Goal: Task Accomplishment & Management: Manage account settings

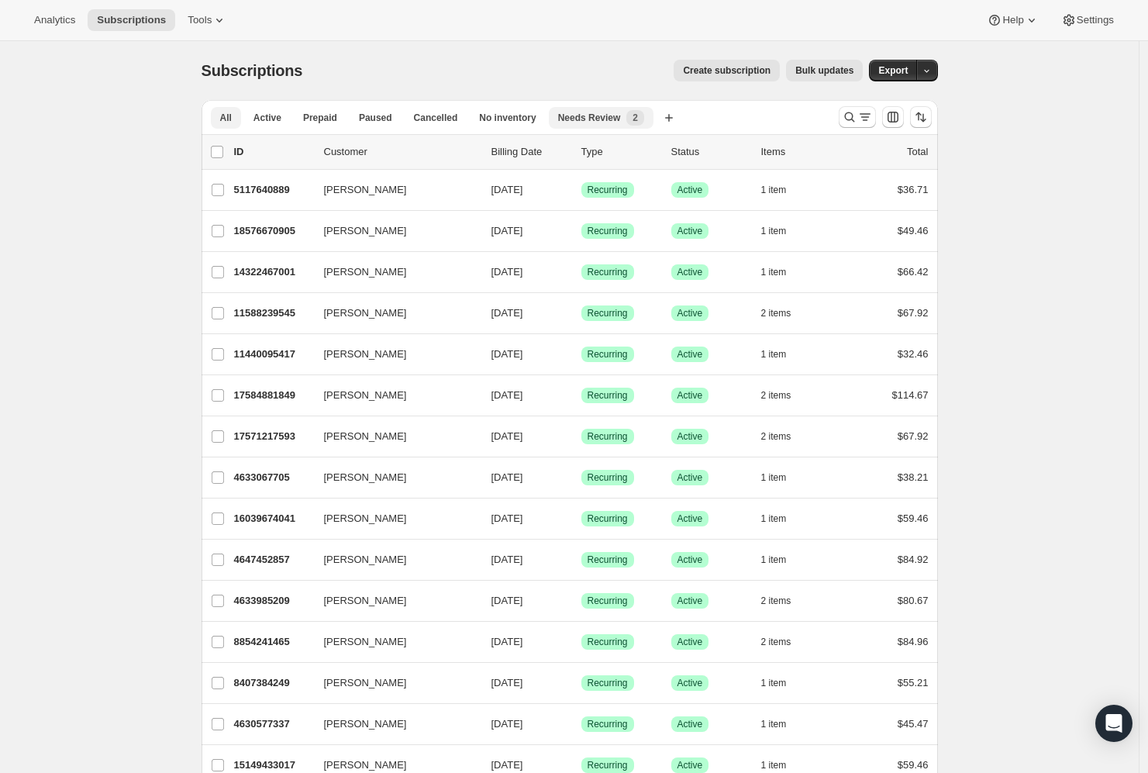
click at [603, 123] on span "Needs Review" at bounding box center [589, 118] width 63 height 12
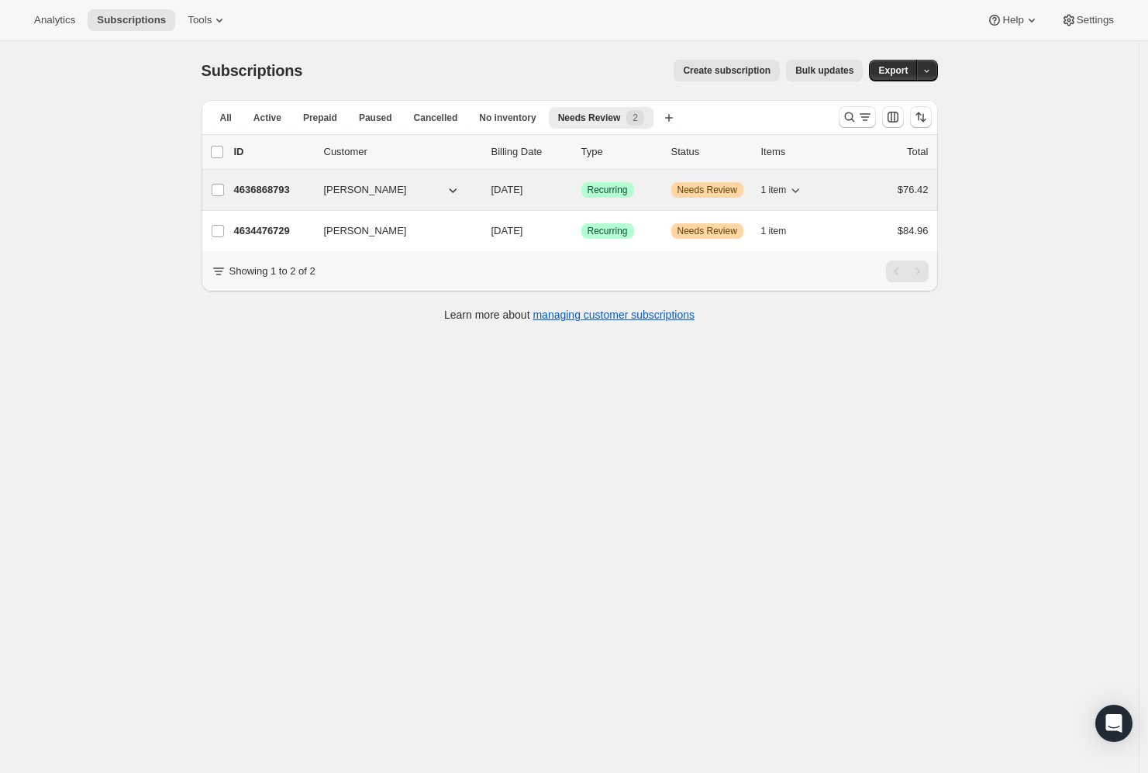
click at [259, 187] on p "4636868793" at bounding box center [272, 189] width 77 height 15
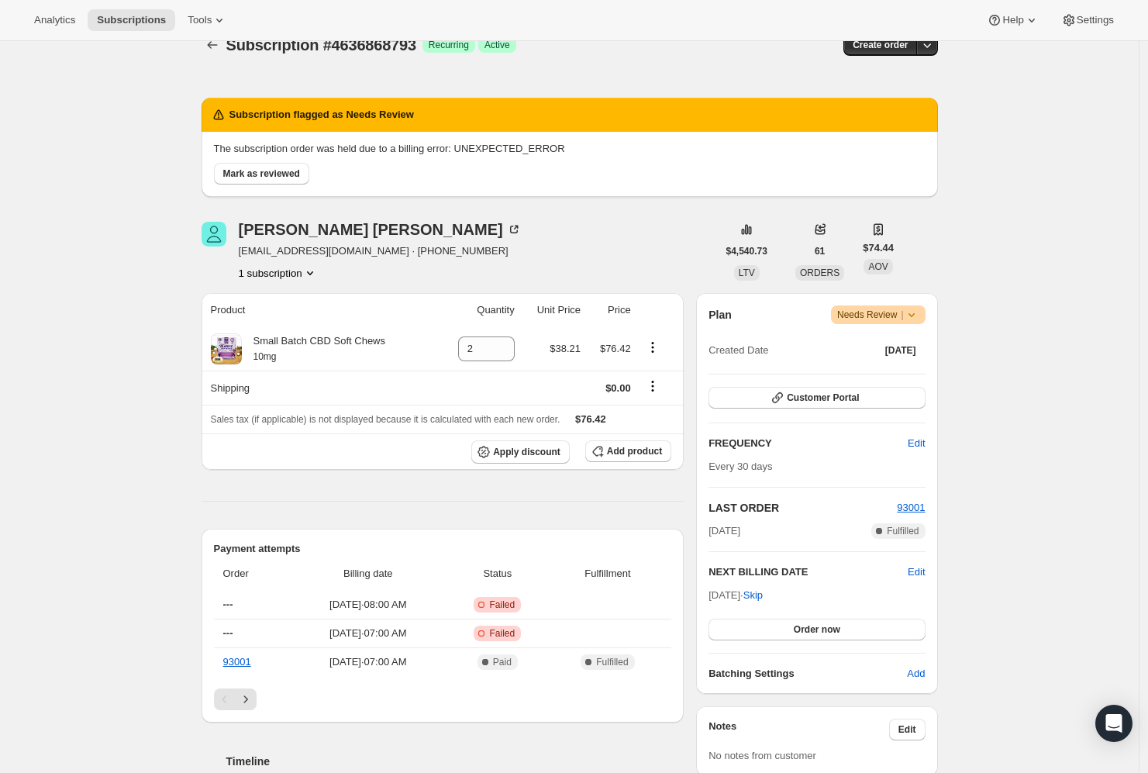
scroll to position [98, 0]
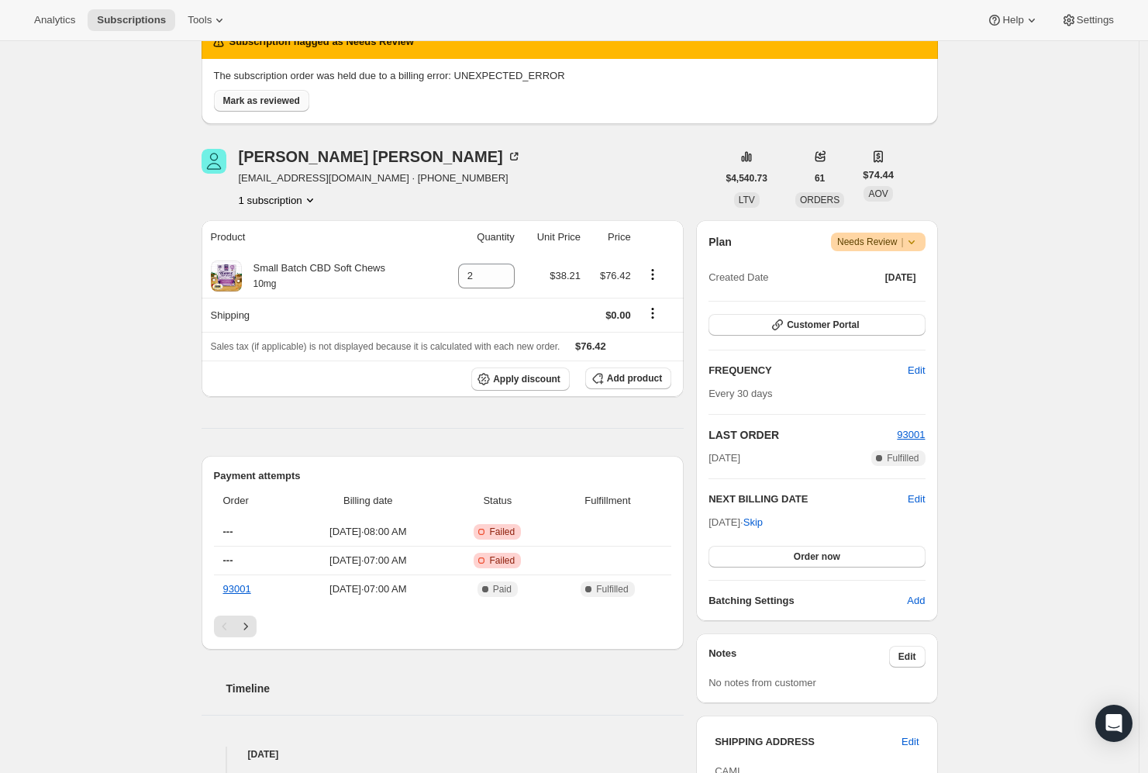
click at [287, 105] on span "Mark as reviewed" at bounding box center [261, 101] width 77 height 12
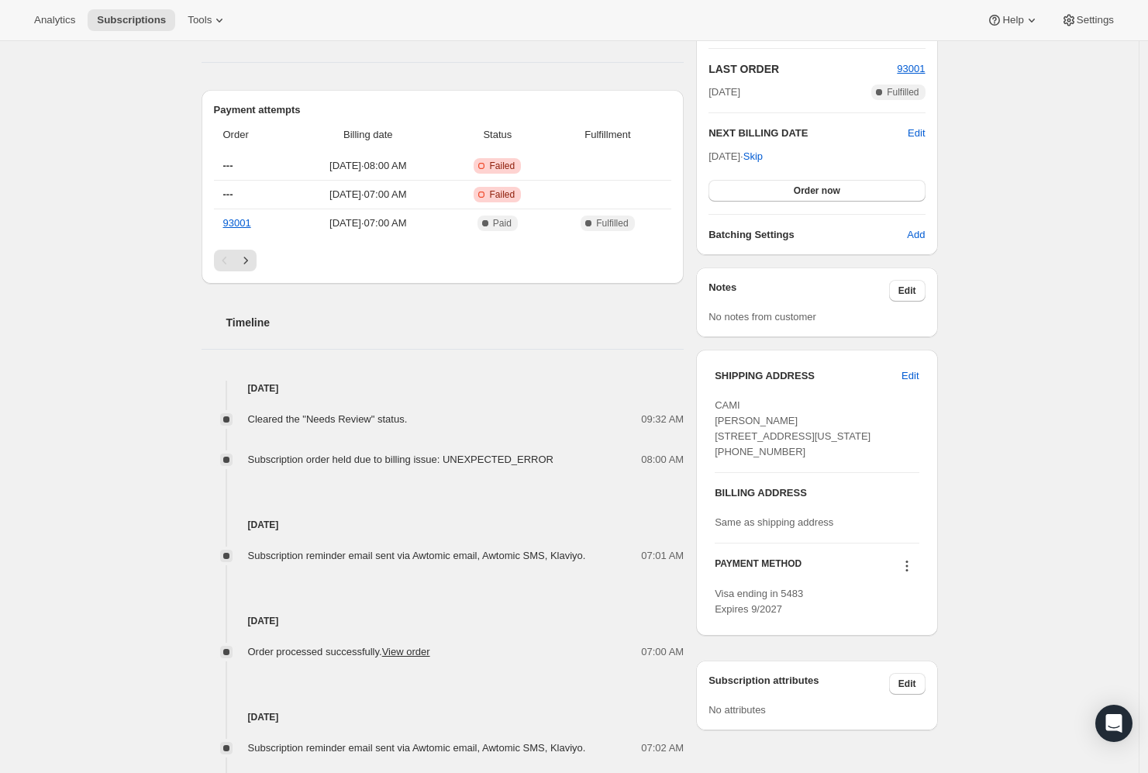
scroll to position [74, 0]
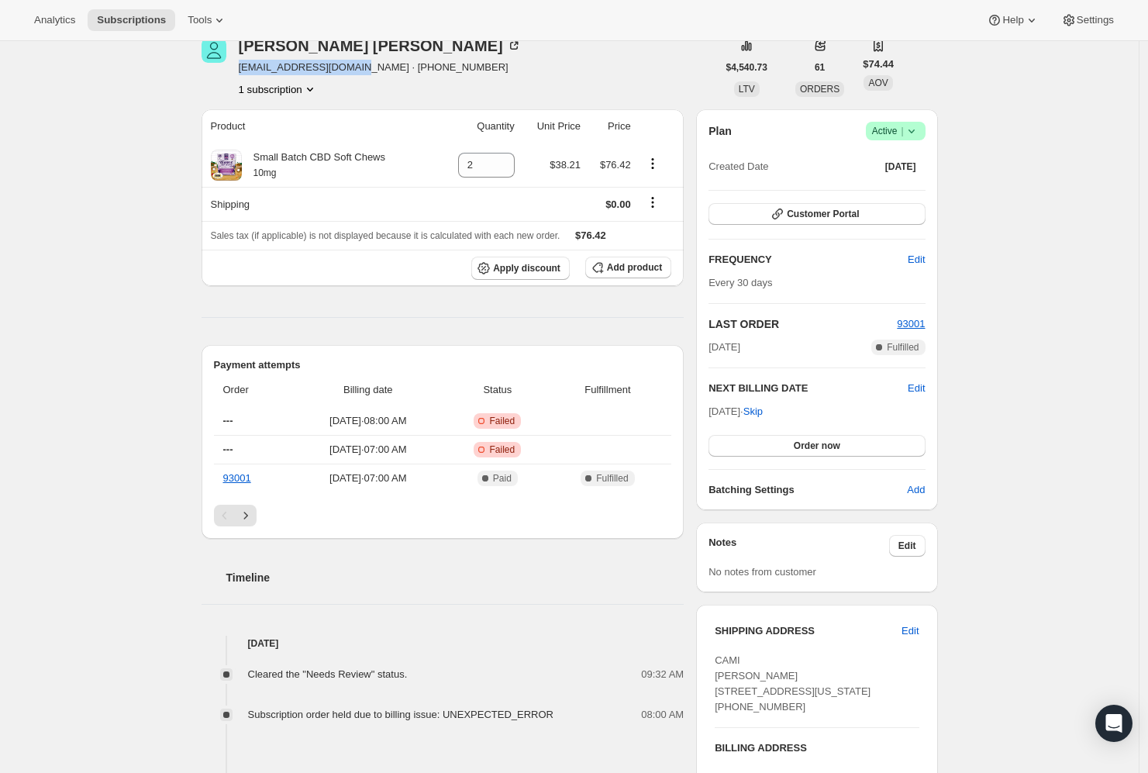
drag, startPoint x: 239, startPoint y: 71, endPoint x: 369, endPoint y: 65, distance: 130.3
click at [370, 63] on div "Robert williams bigbert60808@yahoo.com · +12623250716 1 subscription" at bounding box center [458, 67] width 515 height 59
copy span "bigbert60808@yahoo.com"
click at [848, 204] on button "Customer Portal" at bounding box center [816, 214] width 216 height 22
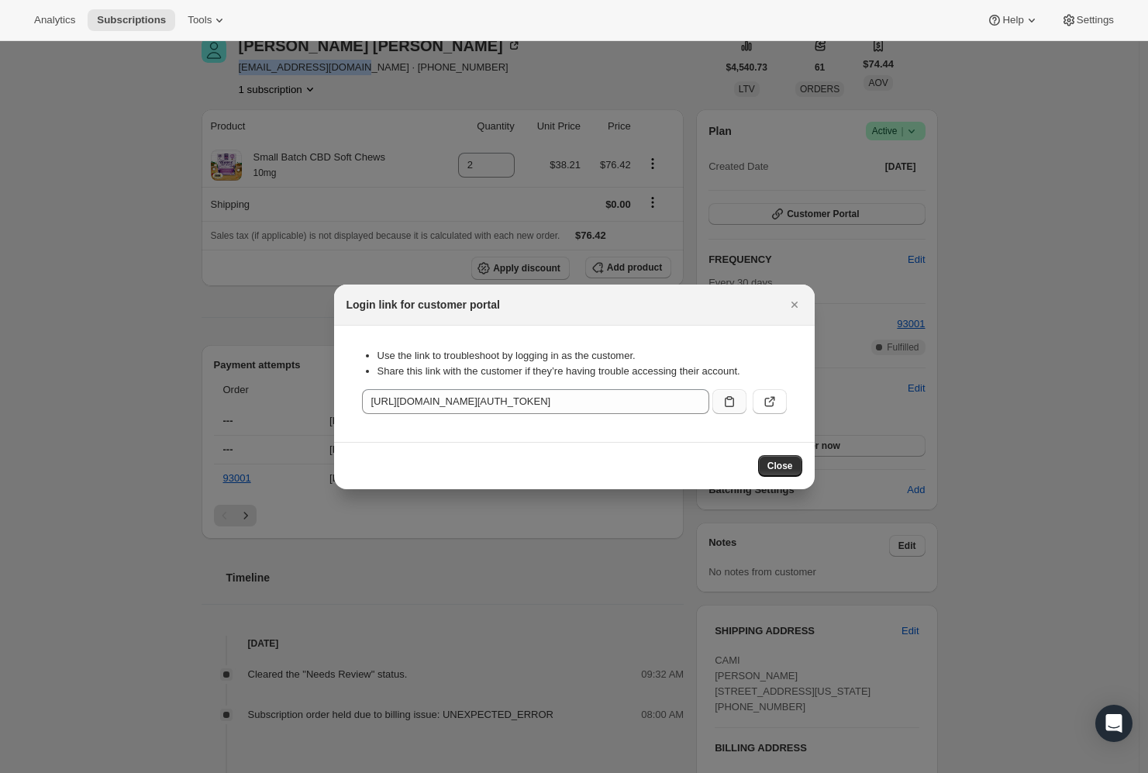
click at [722, 402] on icon ":rec:" at bounding box center [728, 401] width 15 height 15
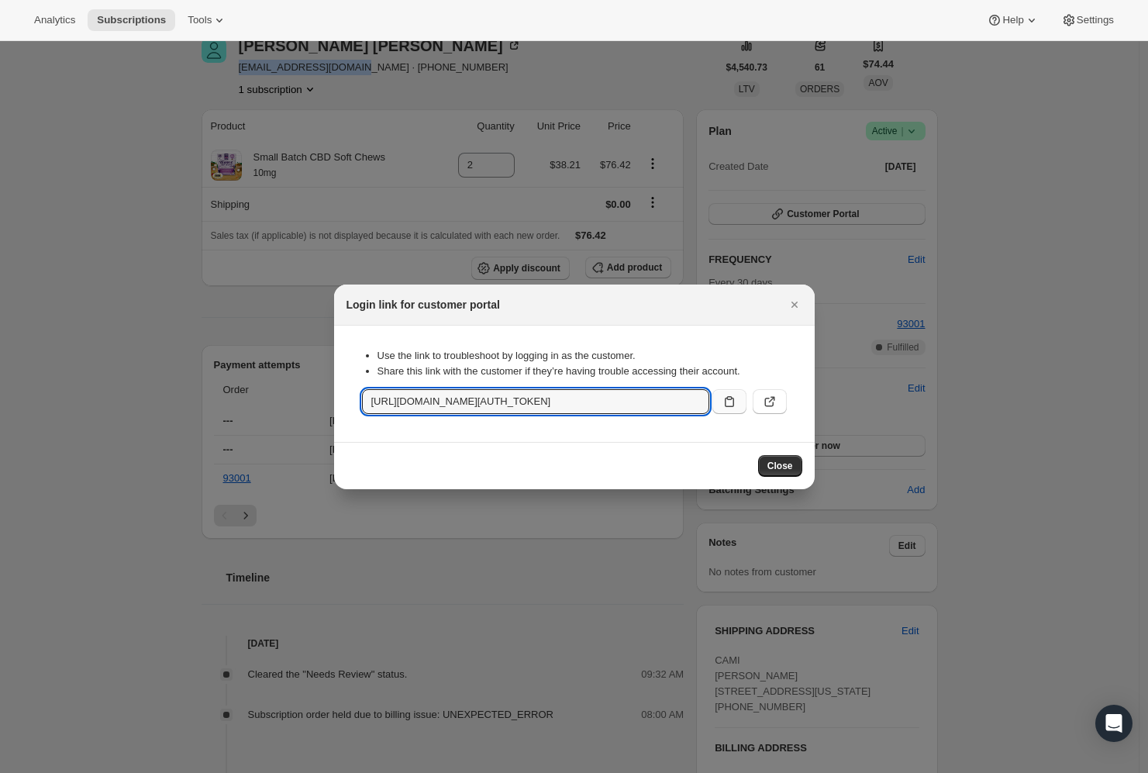
copy span "bigbert60808@yahoo.com"
click at [775, 463] on span "Close" at bounding box center [780, 465] width 26 height 12
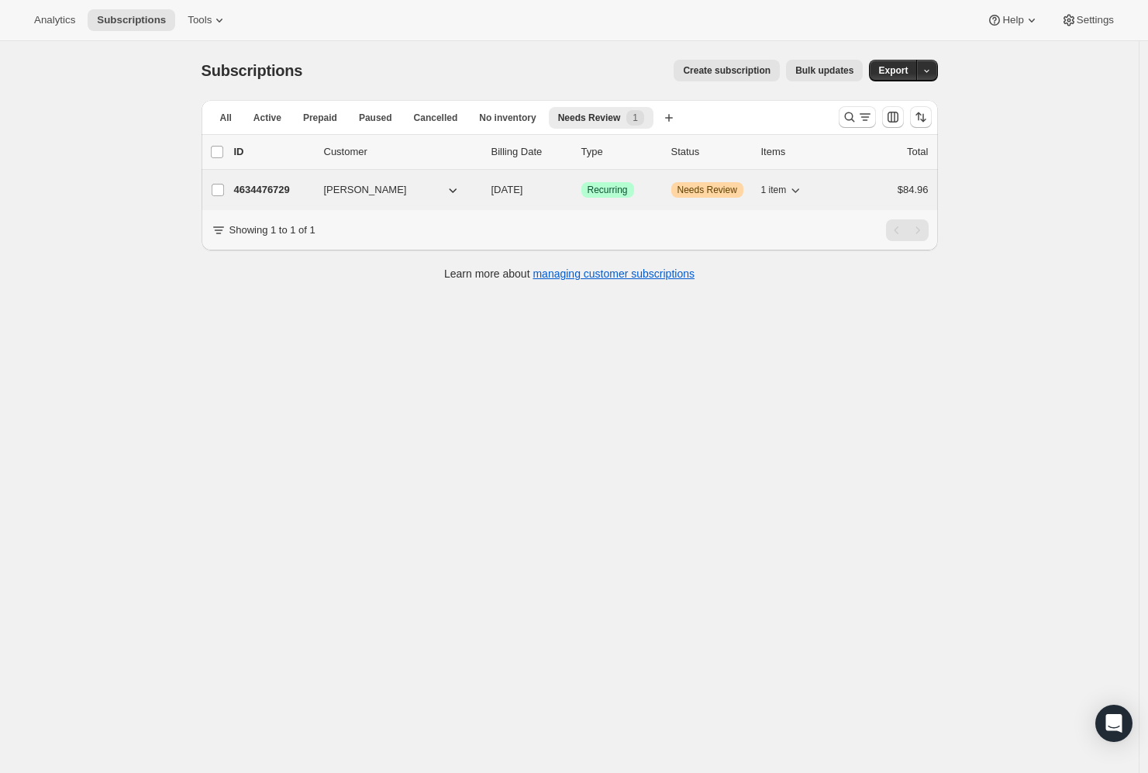
click at [246, 185] on p "4634476729" at bounding box center [272, 189] width 77 height 15
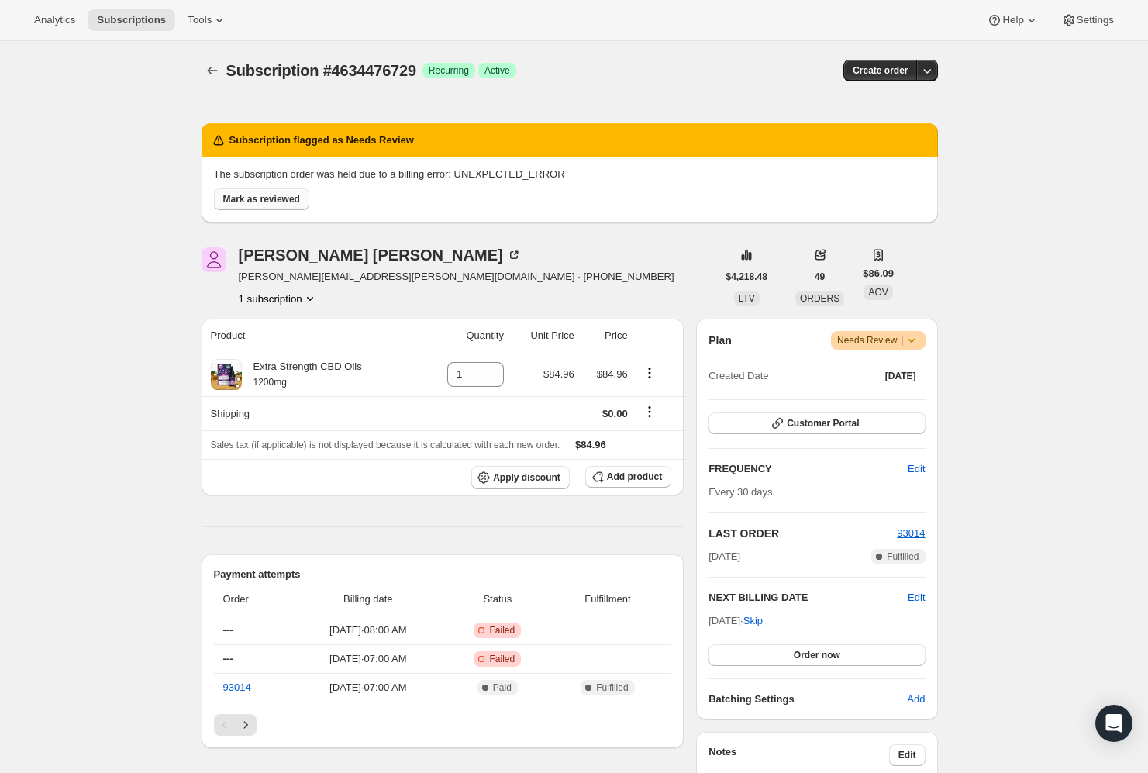
click at [278, 196] on span "Mark as reviewed" at bounding box center [261, 199] width 77 height 12
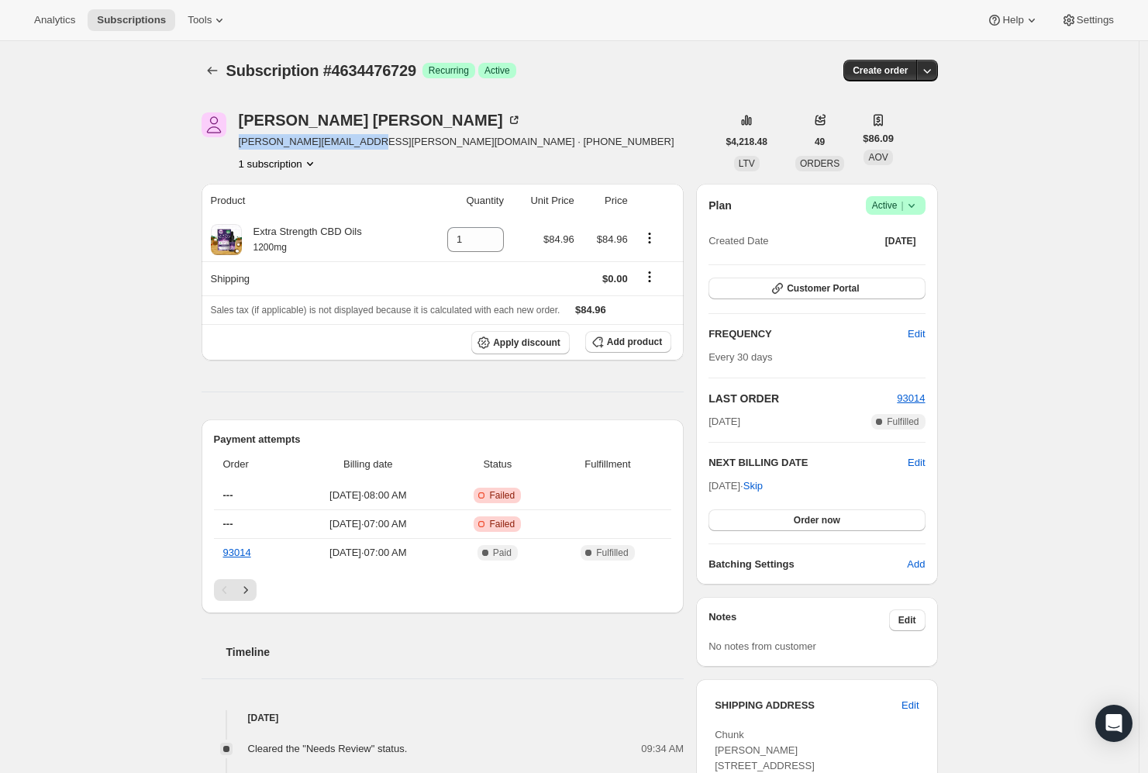
drag, startPoint x: 239, startPoint y: 139, endPoint x: 378, endPoint y: 136, distance: 138.7
click at [377, 136] on div "Amanda Louie amanda.m.louie@gmail.com · +19165485895 1 subscription" at bounding box center [458, 141] width 515 height 59
copy span "amanda.m.louie@gmail.com"
click at [835, 287] on span "Customer Portal" at bounding box center [822, 288] width 72 height 12
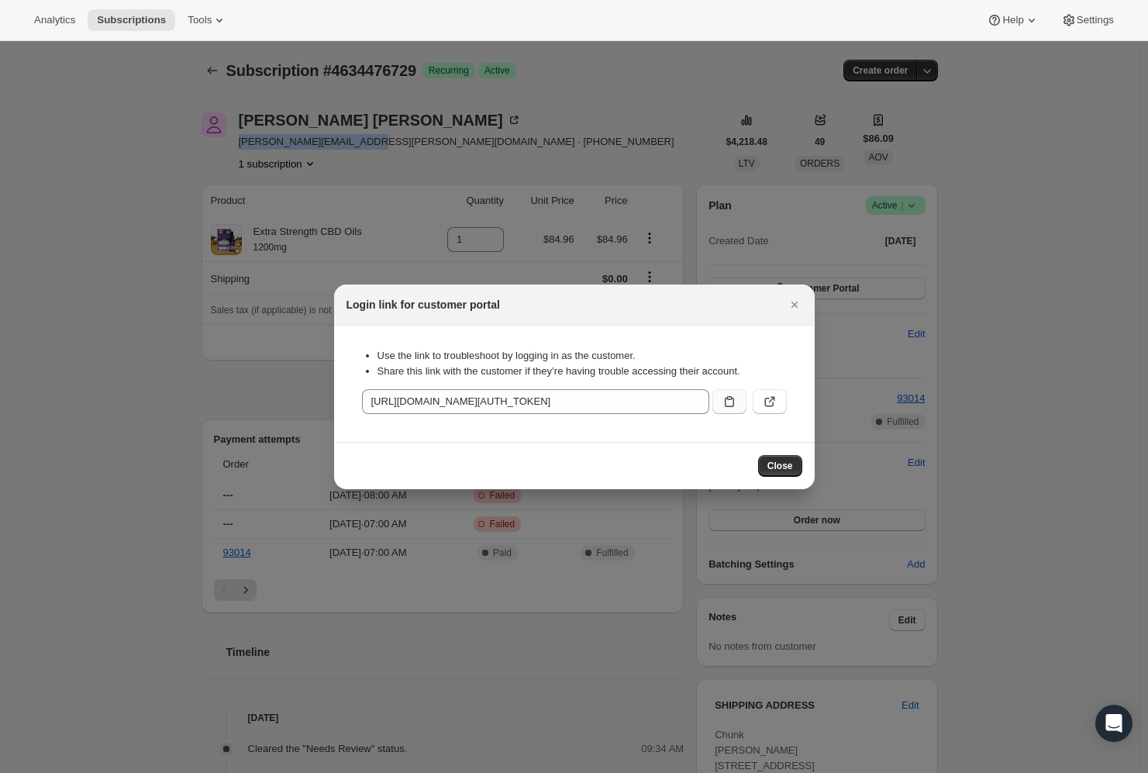
click at [724, 411] on button ":rkc:" at bounding box center [729, 401] width 34 height 25
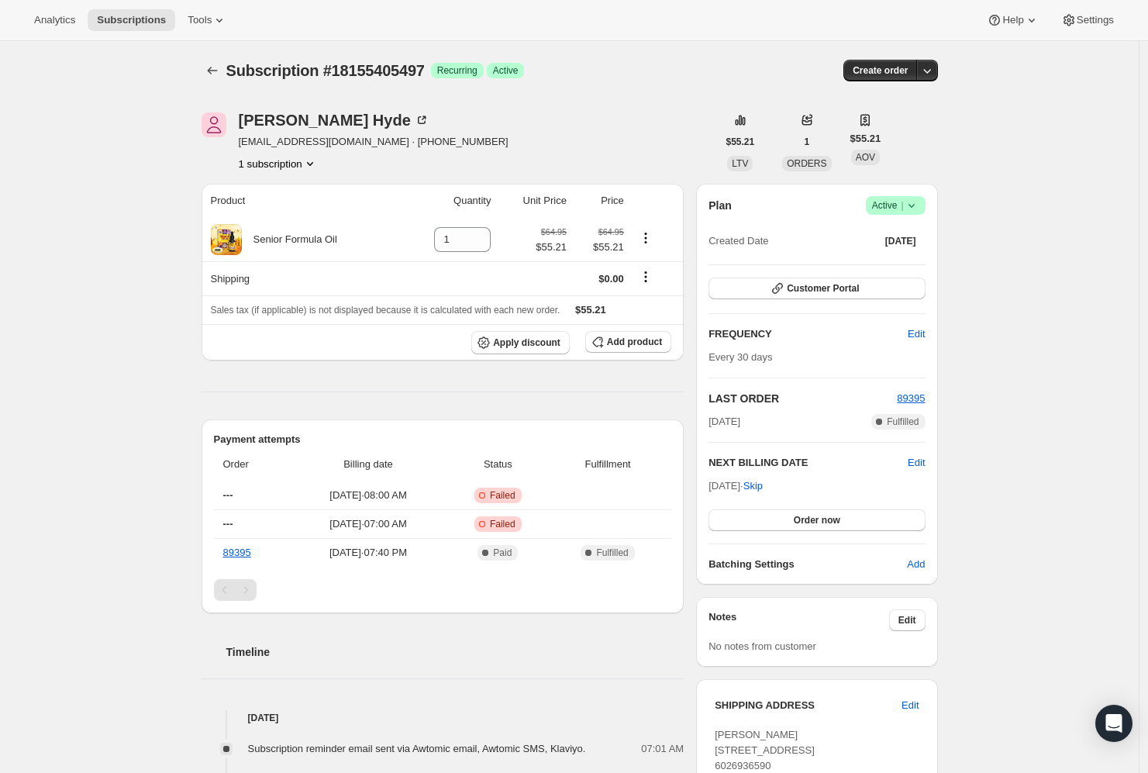
click at [909, 201] on icon at bounding box center [910, 205] width 15 height 15
click at [908, 266] on span "Cancel subscription" at bounding box center [894, 262] width 88 height 12
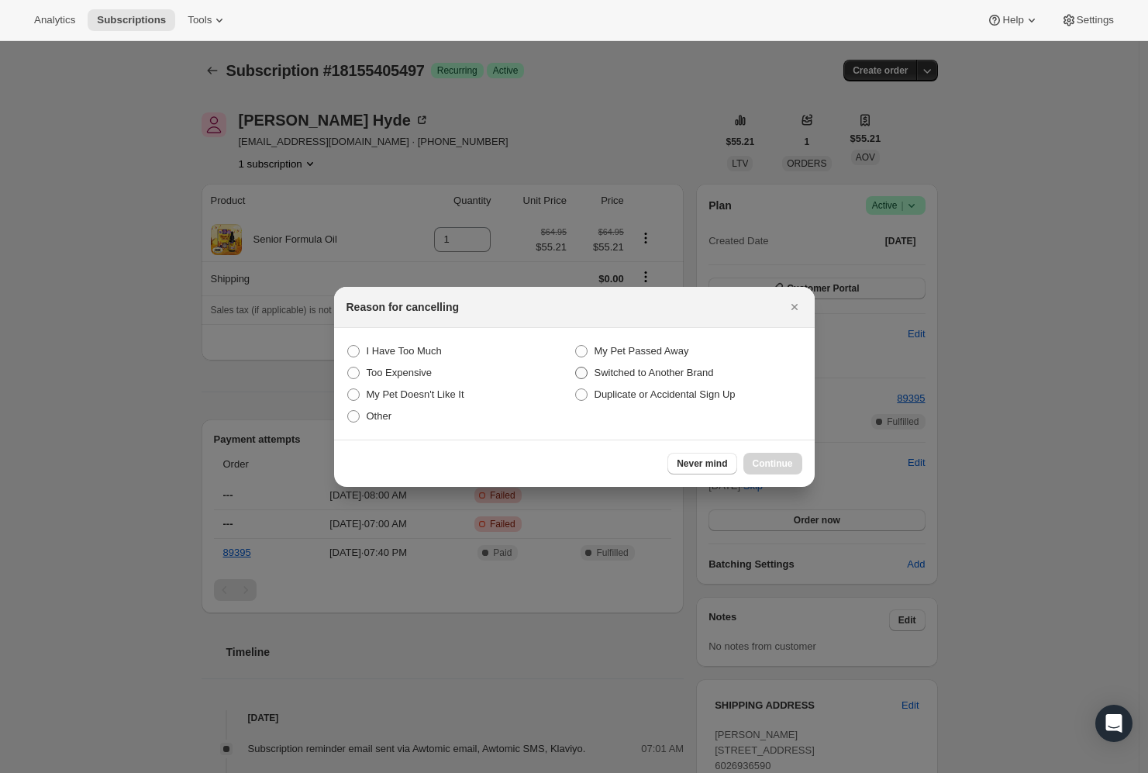
click at [618, 367] on span "Switched to Another Brand" at bounding box center [653, 373] width 119 height 12
click at [576, 367] on Brand "Switched to Another Brand" at bounding box center [575, 367] width 1 height 1
radio Brand "true"
click at [777, 469] on span "Continue" at bounding box center [772, 463] width 40 height 12
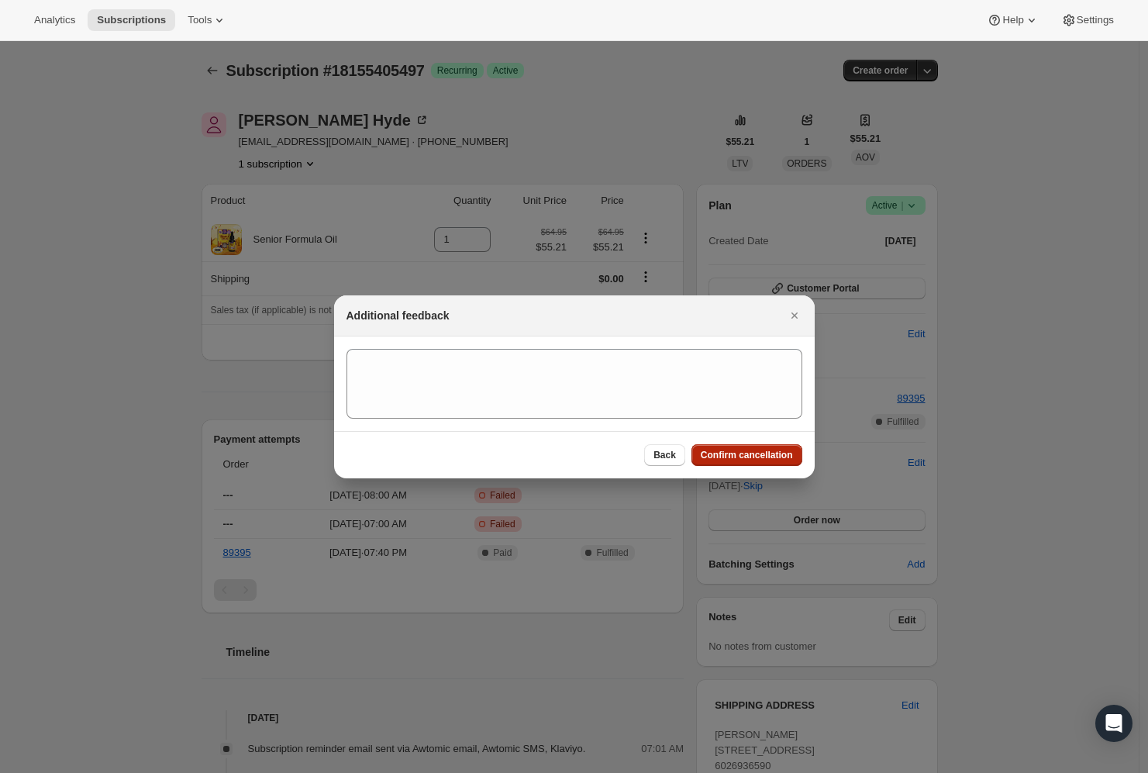
click at [762, 457] on span "Confirm cancellation" at bounding box center [746, 455] width 92 height 12
